Goal: Find specific page/section: Find specific page/section

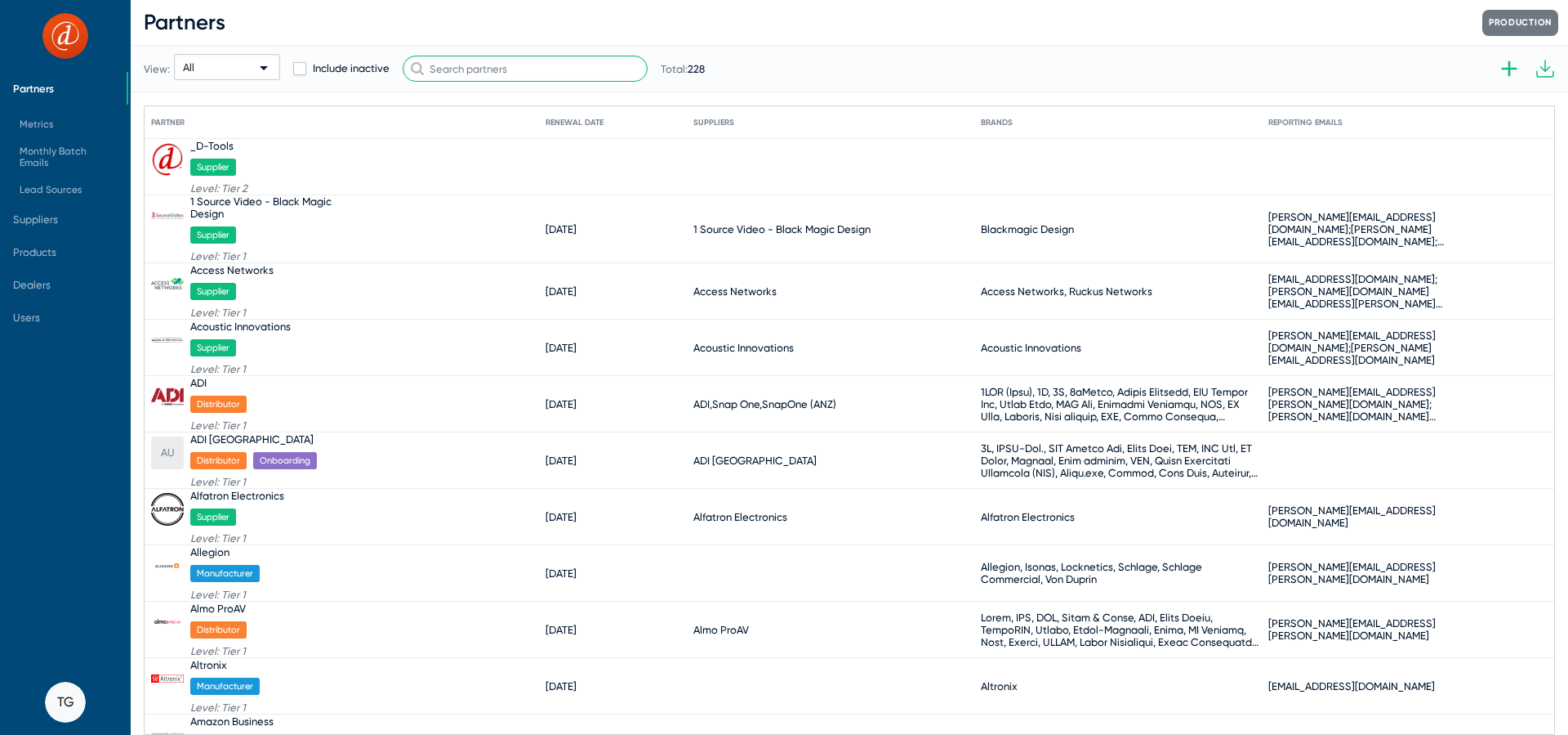
click at [500, 61] on input "text" at bounding box center [525, 68] width 245 height 26
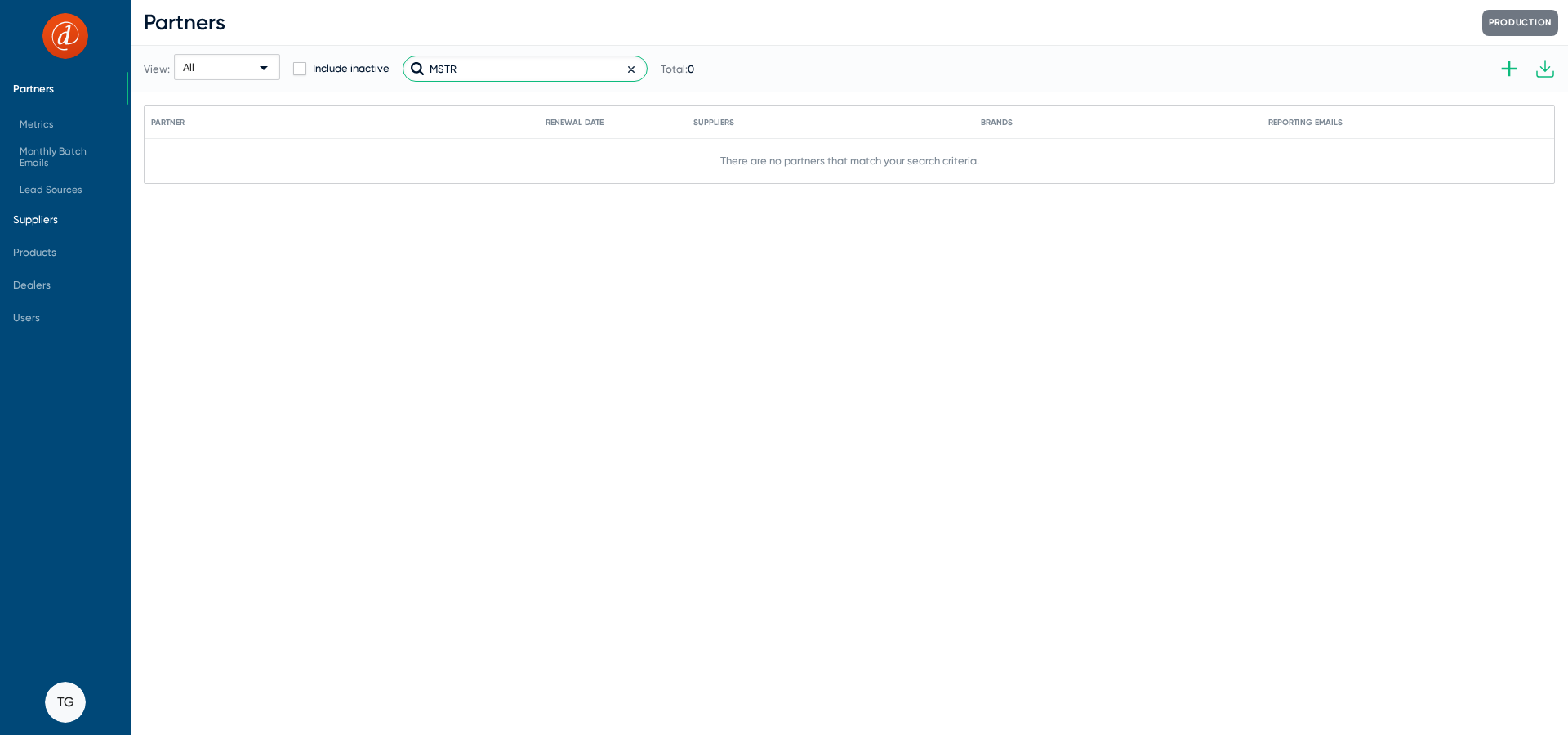
type input "MSTR"
click at [63, 224] on span "Suppliers" at bounding box center [63, 219] width 127 height 33
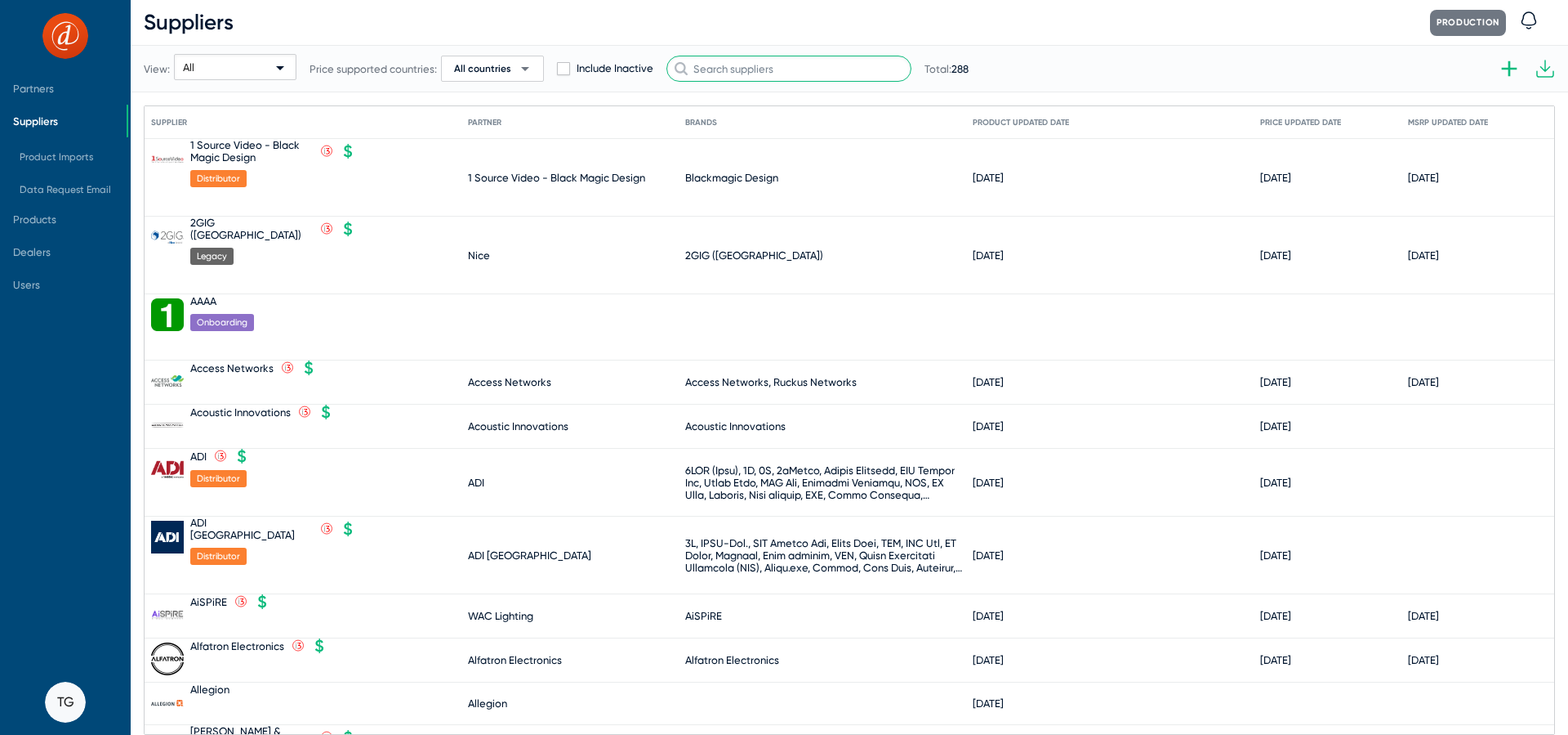
click at [732, 81] on input "text" at bounding box center [789, 68] width 245 height 26
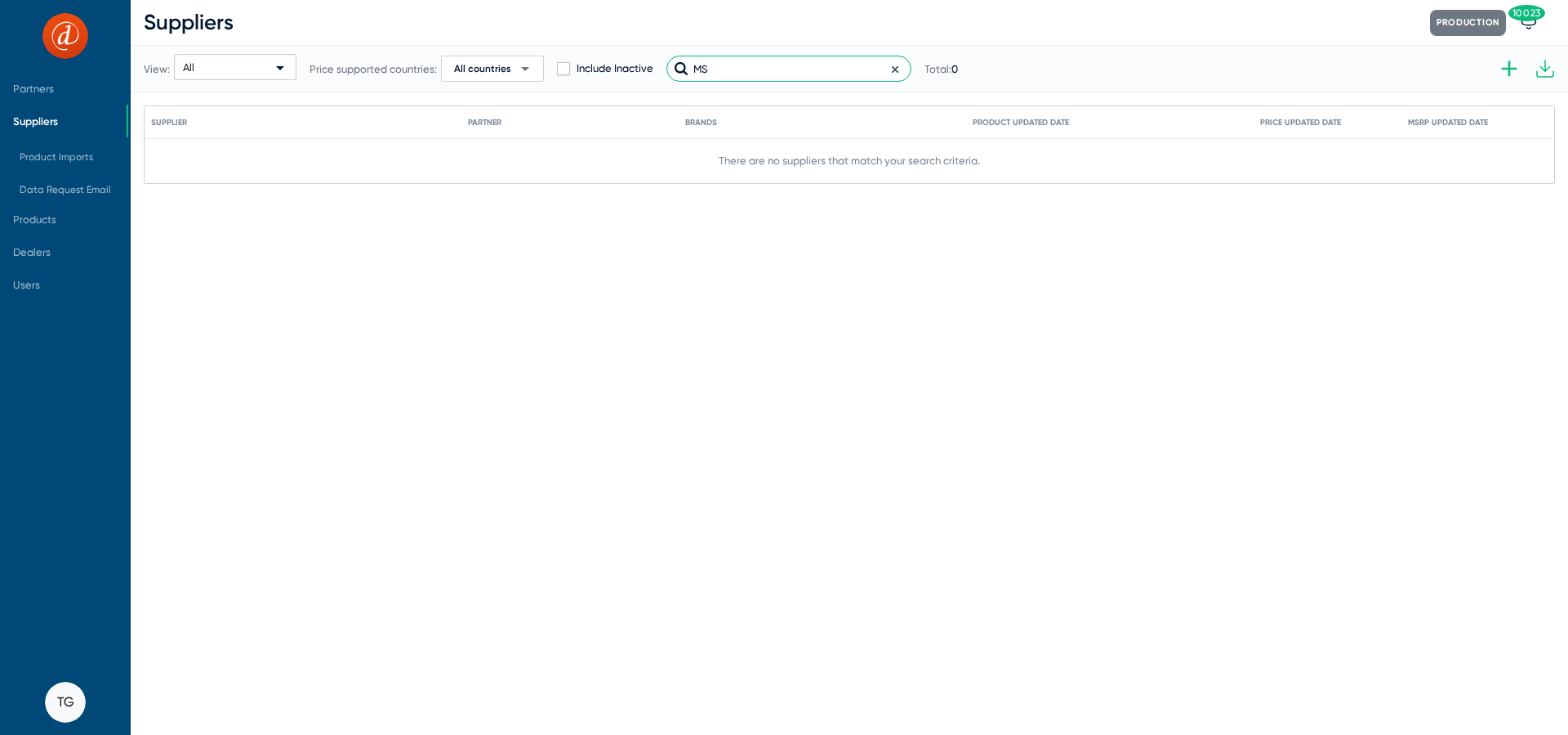
type input "M"
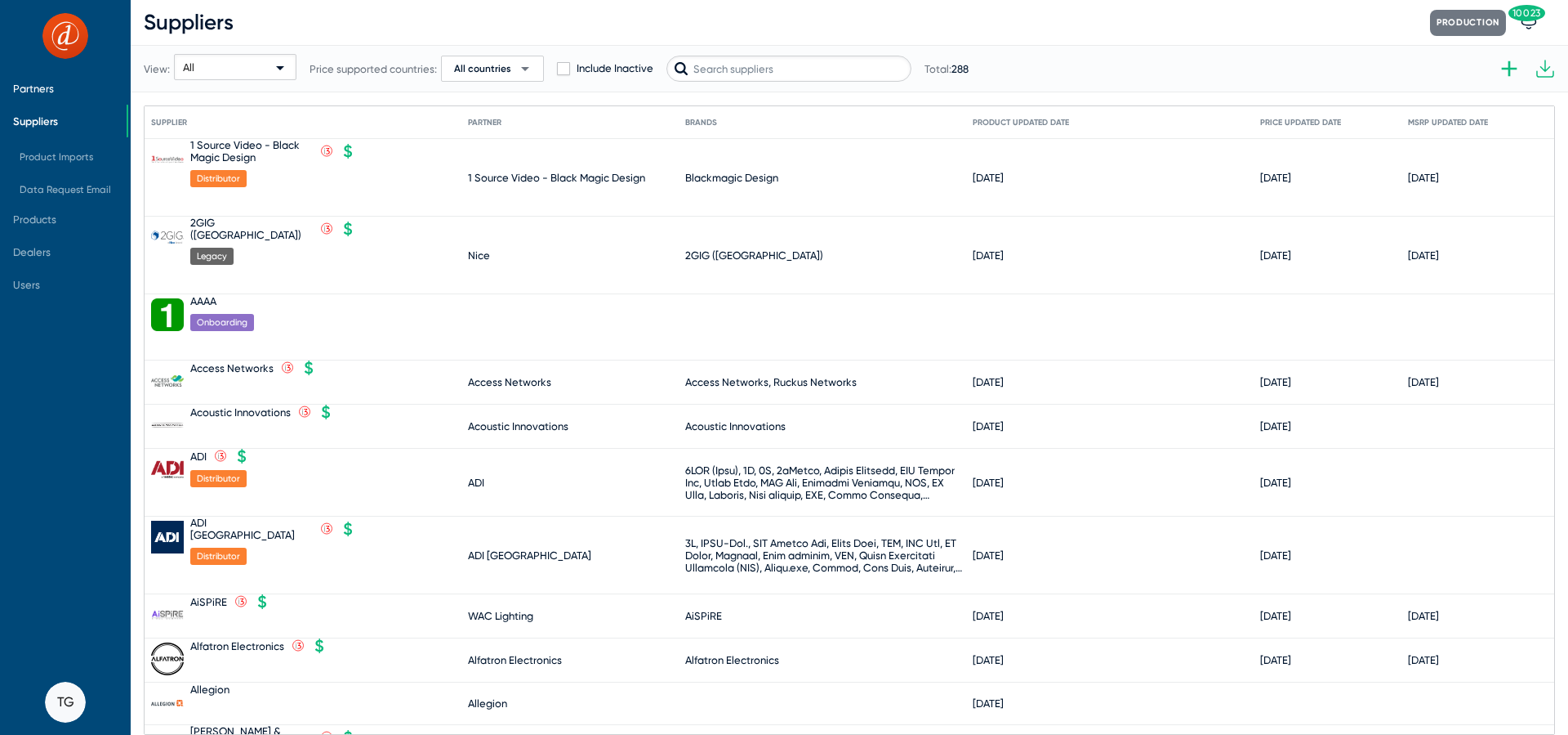
click at [30, 91] on span "Partners" at bounding box center [33, 88] width 41 height 12
